Goal: Task Accomplishment & Management: Manage account settings

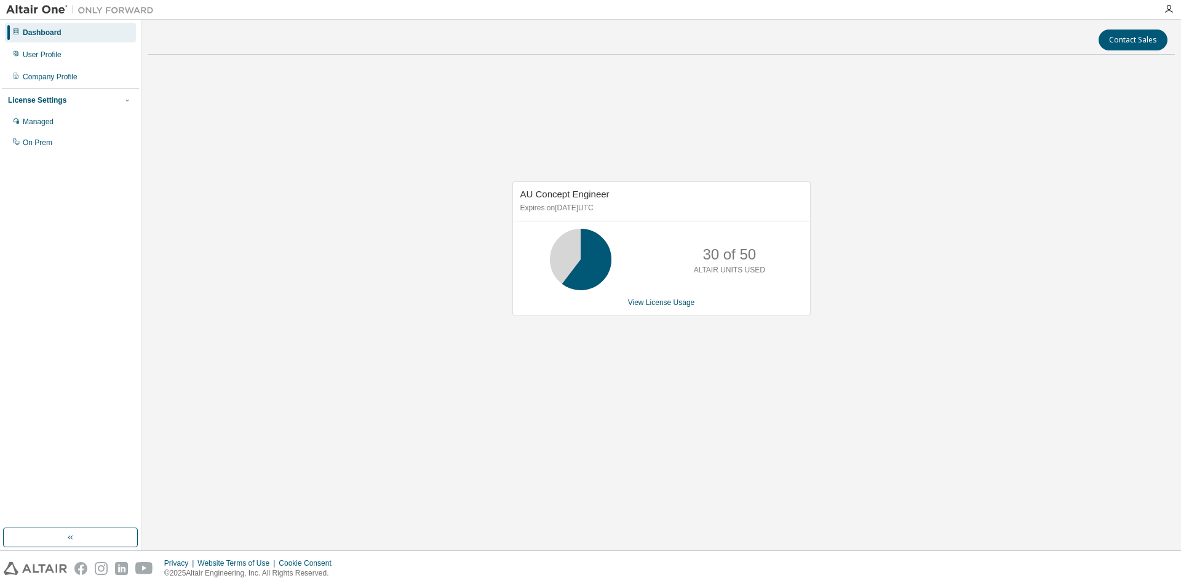
click at [39, 98] on div "License Settings" at bounding box center [37, 100] width 58 height 10
click at [39, 122] on div "Managed" at bounding box center [38, 122] width 31 height 10
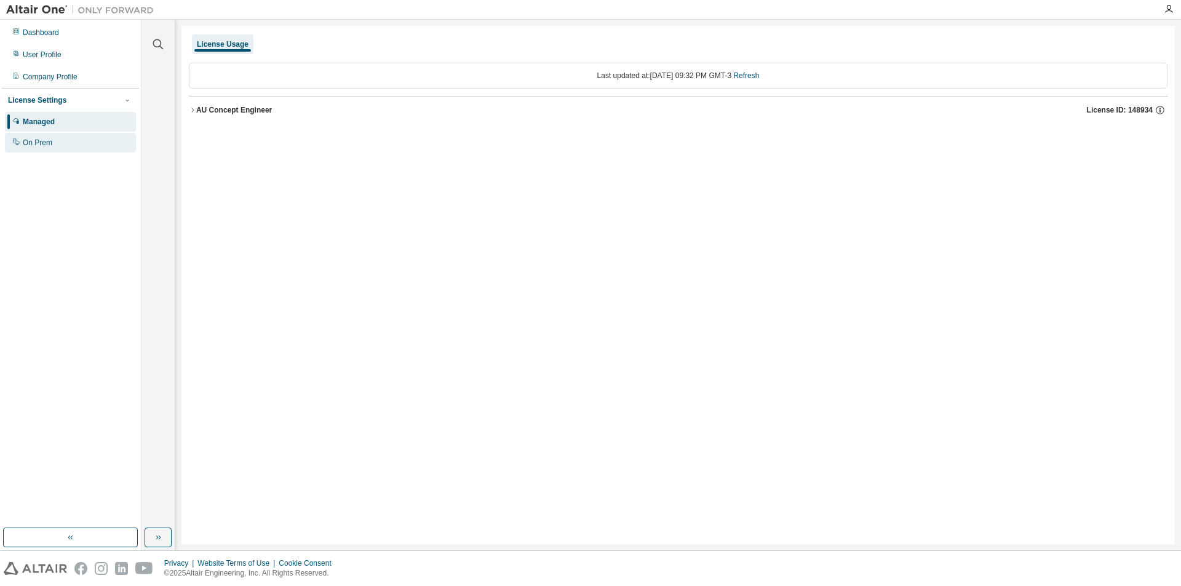
click at [50, 141] on div "On Prem" at bounding box center [38, 143] width 30 height 10
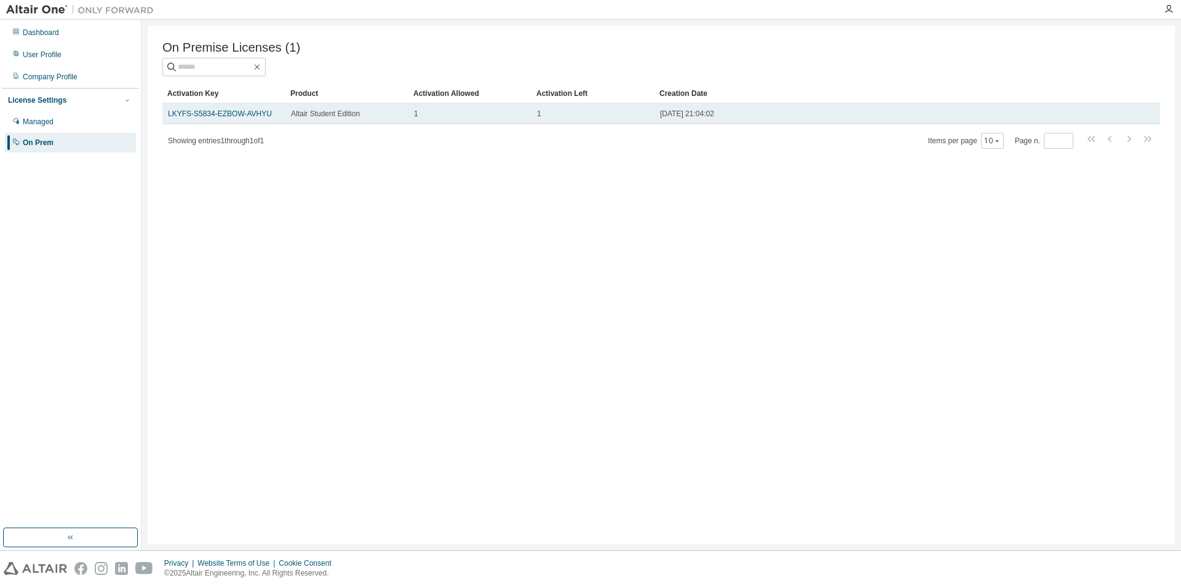
drag, startPoint x: 221, startPoint y: 118, endPoint x: 163, endPoint y: 116, distance: 58.5
click at [163, 116] on td "LKYFS-S5834-EZBOW-AVHYU" at bounding box center [223, 113] width 123 height 21
drag, startPoint x: 162, startPoint y: 116, endPoint x: 263, endPoint y: 119, distance: 100.3
click at [263, 119] on td "LKYFS-S5834-EZBOW-AVHYU" at bounding box center [223, 113] width 123 height 21
copy link "LKYFS-S5834-EZBOW-AVHYU"
